Goal: Task Accomplishment & Management: Manage account settings

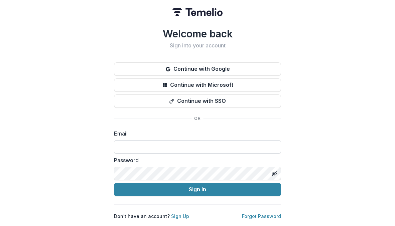
click at [137, 145] on input at bounding box center [197, 146] width 167 height 13
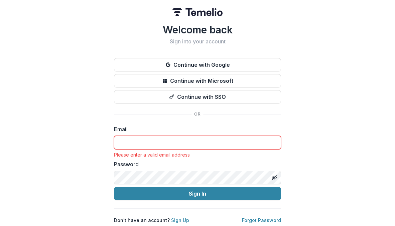
click at [145, 143] on input at bounding box center [197, 142] width 167 height 13
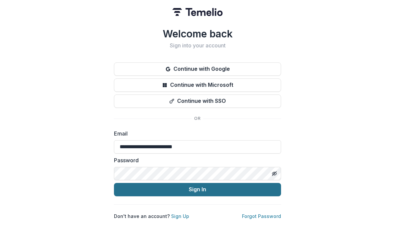
type input "**********"
click at [164, 190] on button "Sign In" at bounding box center [197, 189] width 167 height 13
